Goal: Task Accomplishment & Management: Use online tool/utility

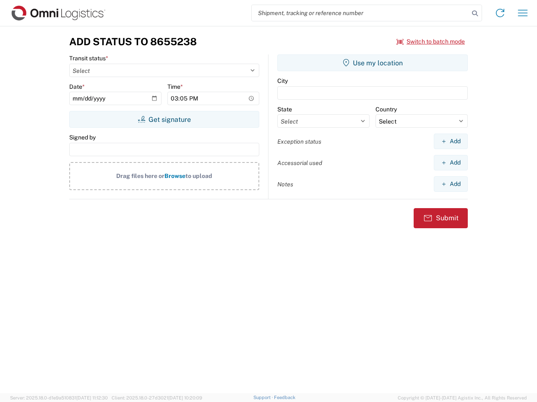
click at [360, 13] on input "search" at bounding box center [360, 13] width 217 height 16
click at [475, 13] on icon at bounding box center [475, 14] width 12 height 12
click at [500, 13] on icon at bounding box center [499, 12] width 13 height 13
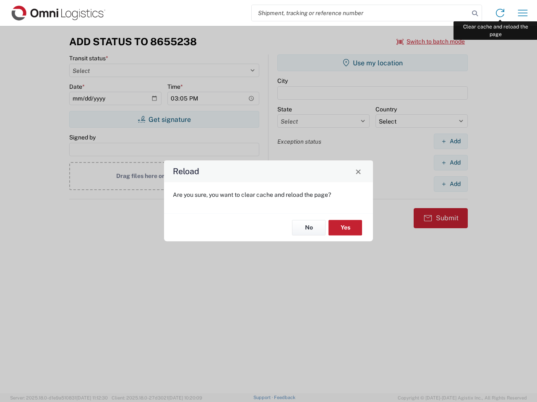
click at [522, 13] on div "Reload Are you sure, you want to clear cache and reload the page? No Yes" at bounding box center [268, 201] width 537 height 402
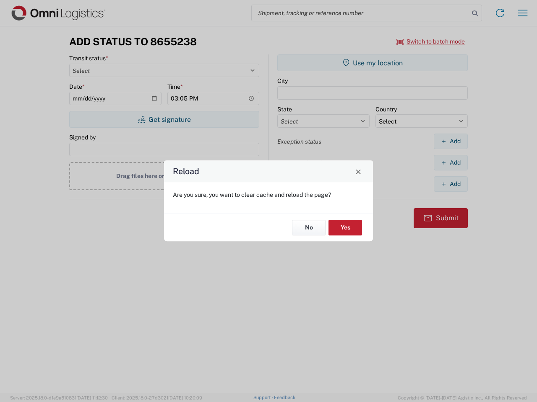
click at [431, 41] on div "Reload Are you sure, you want to clear cache and reload the page? No Yes" at bounding box center [268, 201] width 537 height 402
click at [164, 119] on div "Reload Are you sure, you want to clear cache and reload the page? No Yes" at bounding box center [268, 201] width 537 height 402
click at [372, 63] on div "Reload Are you sure, you want to clear cache and reload the page? No Yes" at bounding box center [268, 201] width 537 height 402
click at [450, 141] on div "Reload Are you sure, you want to clear cache and reload the page? No Yes" at bounding box center [268, 201] width 537 height 402
click at [450, 163] on div "Reload Are you sure, you want to clear cache and reload the page? No Yes" at bounding box center [268, 201] width 537 height 402
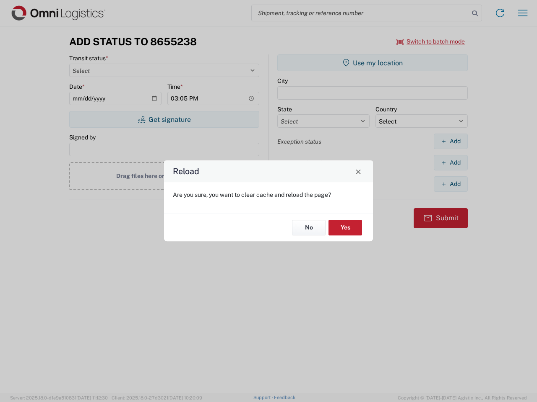
click at [450, 184] on div "Reload Are you sure, you want to clear cache and reload the page? No Yes" at bounding box center [268, 201] width 537 height 402
